Goal: Check status: Check status

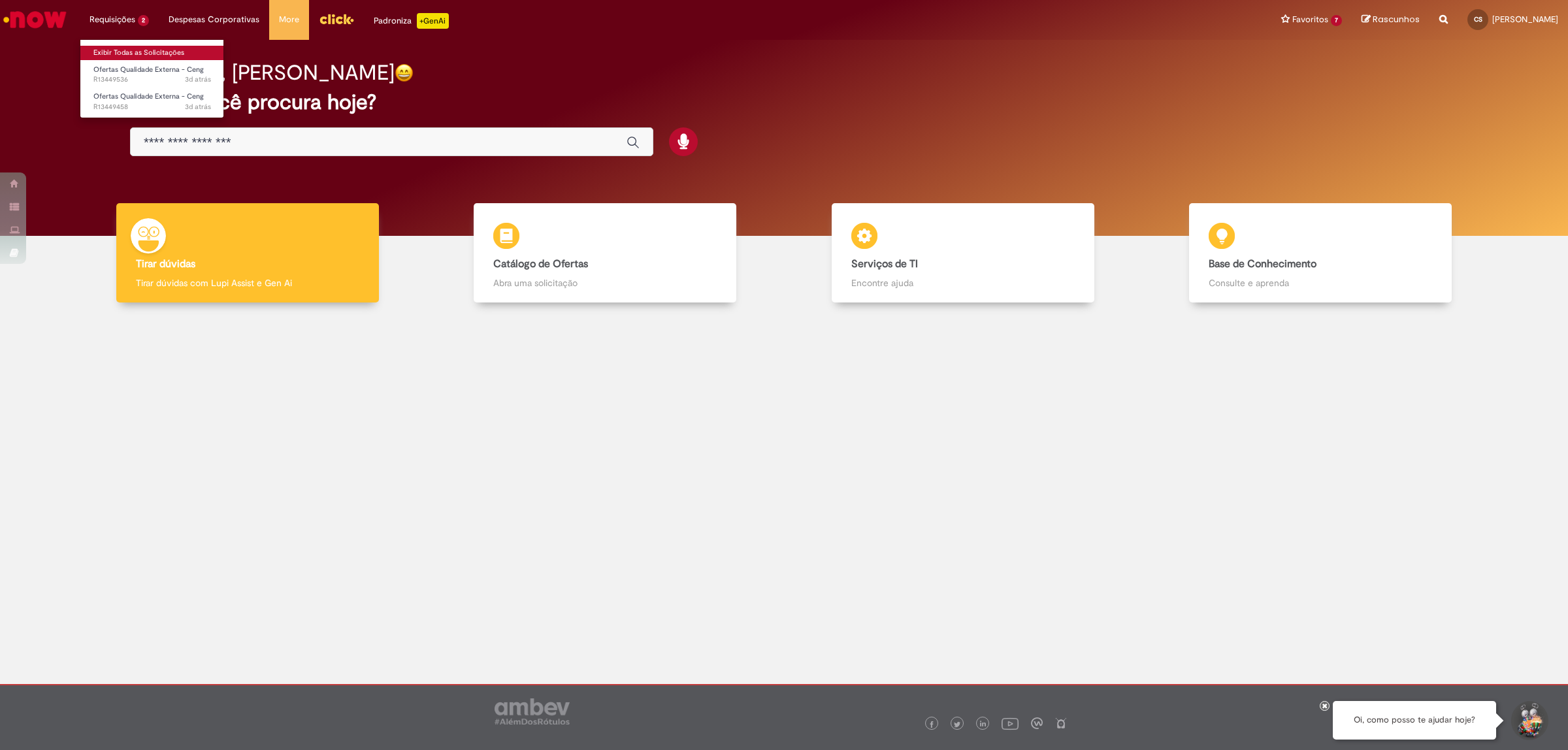
click at [126, 53] on link "Exibir Todas as Solicitações" at bounding box center [152, 53] width 143 height 14
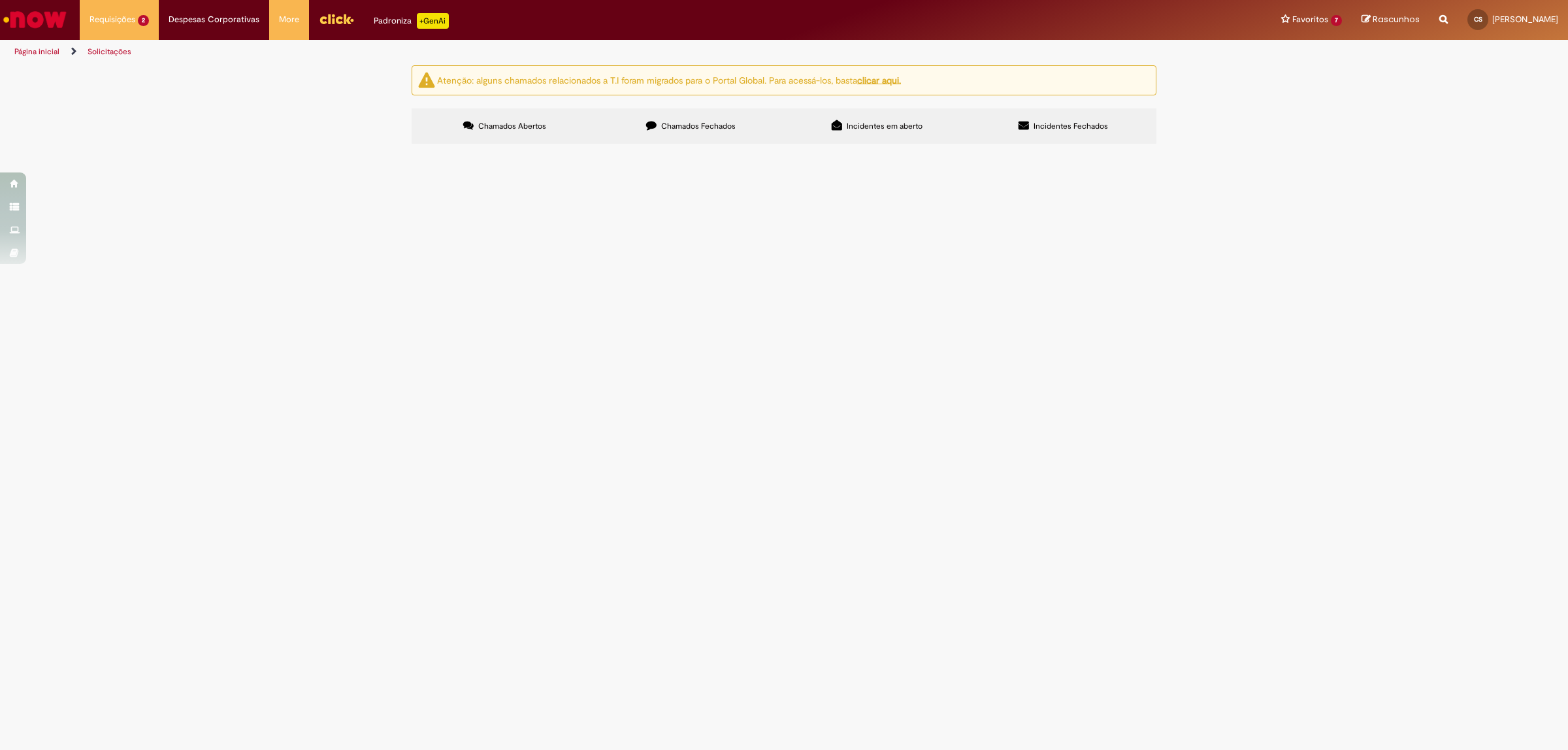
click at [703, 131] on span "Chamados Fechados" at bounding box center [698, 125] width 74 height 10
click at [1205, 148] on div "Atenção: alguns chamados relacionados a T.I foram migrados para o Portal Global…" at bounding box center [784, 106] width 1568 height 82
click at [542, 120] on label "Chamados Abertos" at bounding box center [504, 125] width 186 height 35
click at [0, 0] on span "Aberto" at bounding box center [0, 0] width 0 height 0
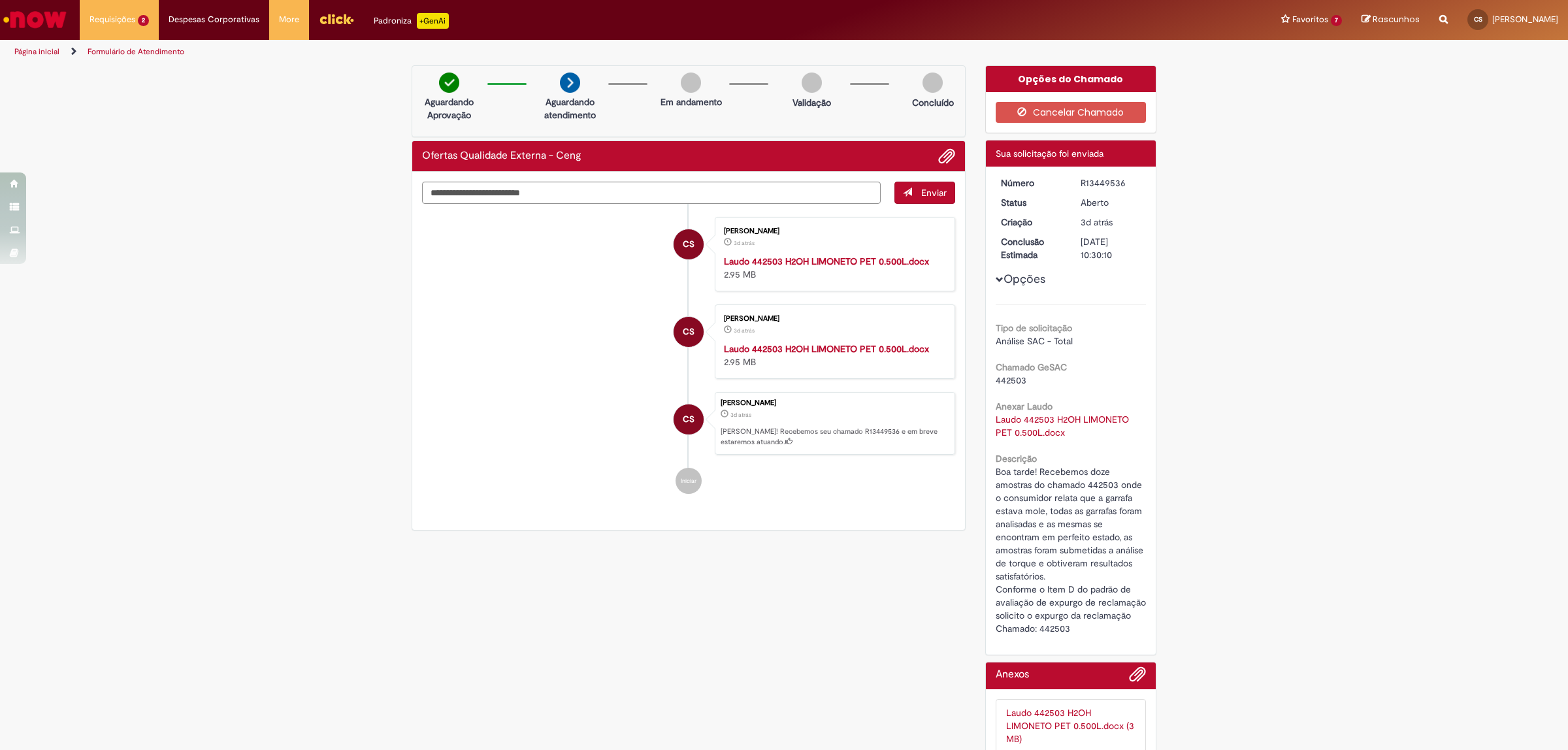
click at [50, 48] on link "Página inicial" at bounding box center [37, 51] width 45 height 10
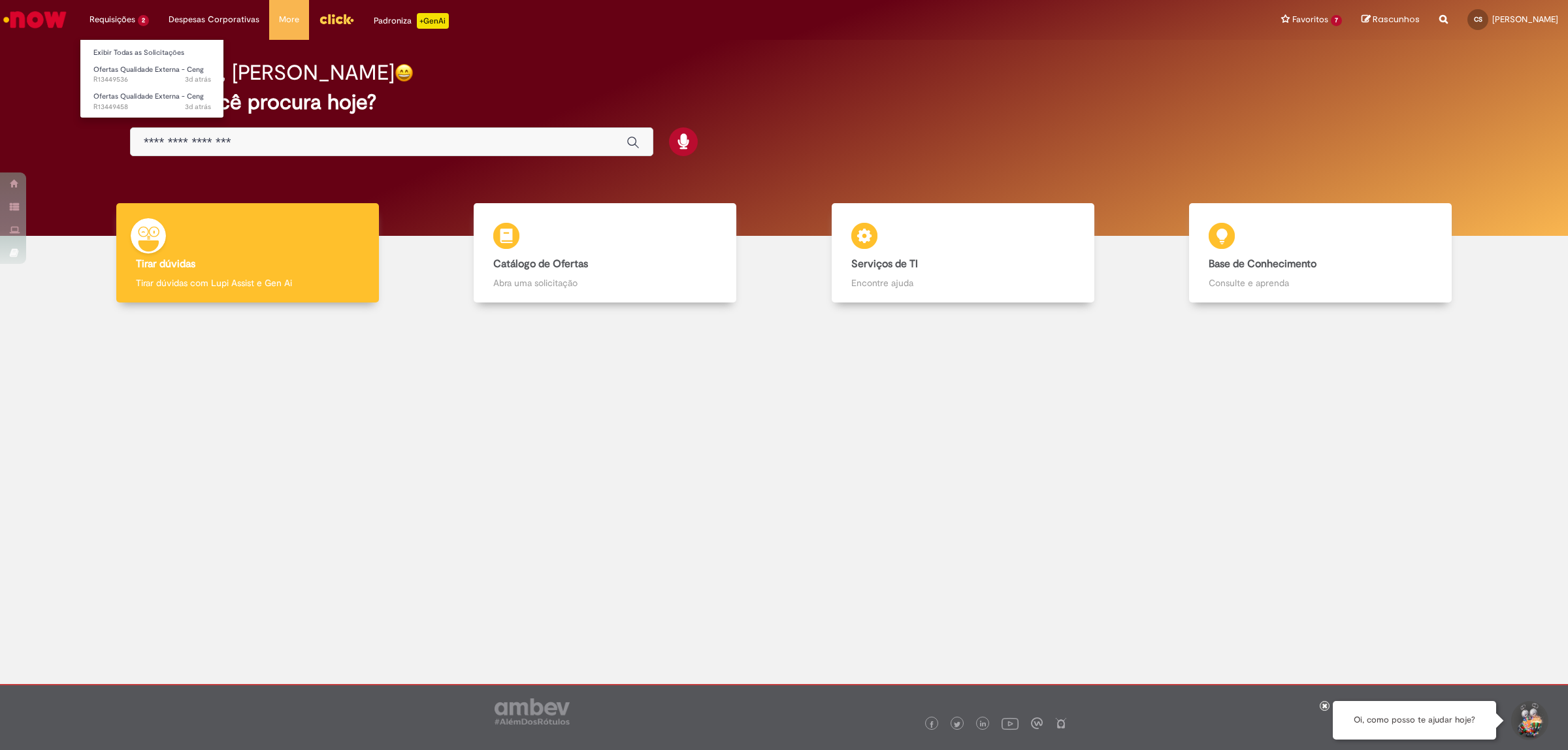
click at [116, 20] on li "Requisições 2 Exibir Todas as Solicitações Ofertas Qualidade Externa - Ceng 3d …" at bounding box center [120, 20] width 79 height 40
click at [122, 92] on span "Ofertas Qualidade Externa - Ceng" at bounding box center [148, 96] width 110 height 9
